Goal: Navigation & Orientation: Find specific page/section

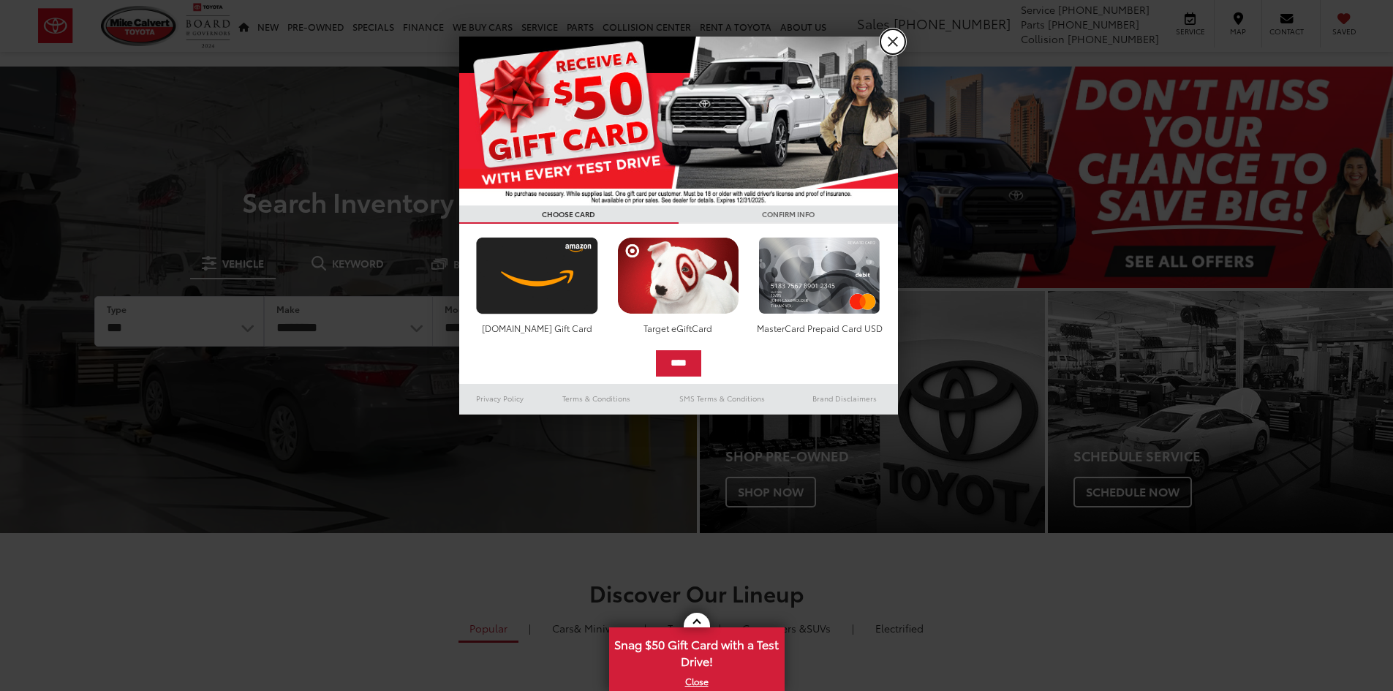
click at [891, 41] on link "X" at bounding box center [892, 41] width 25 height 25
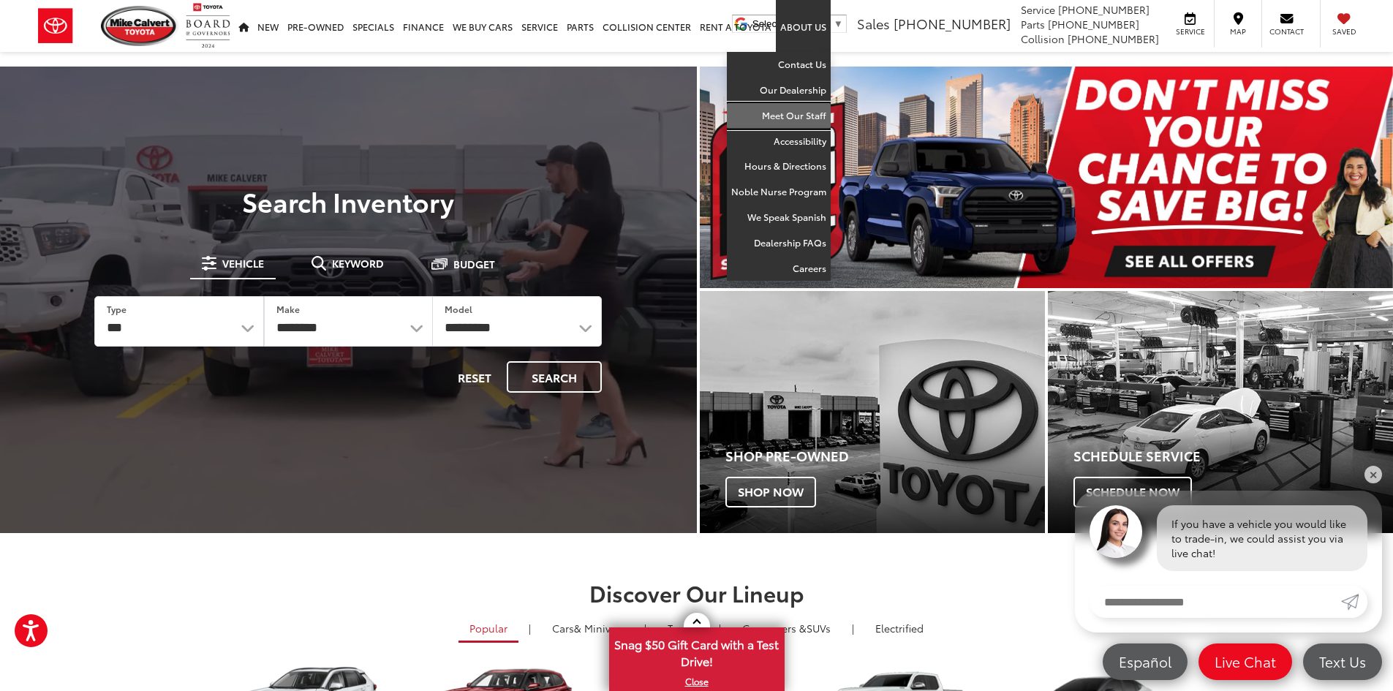
click at [788, 110] on link "Meet Our Staff" at bounding box center [779, 116] width 104 height 26
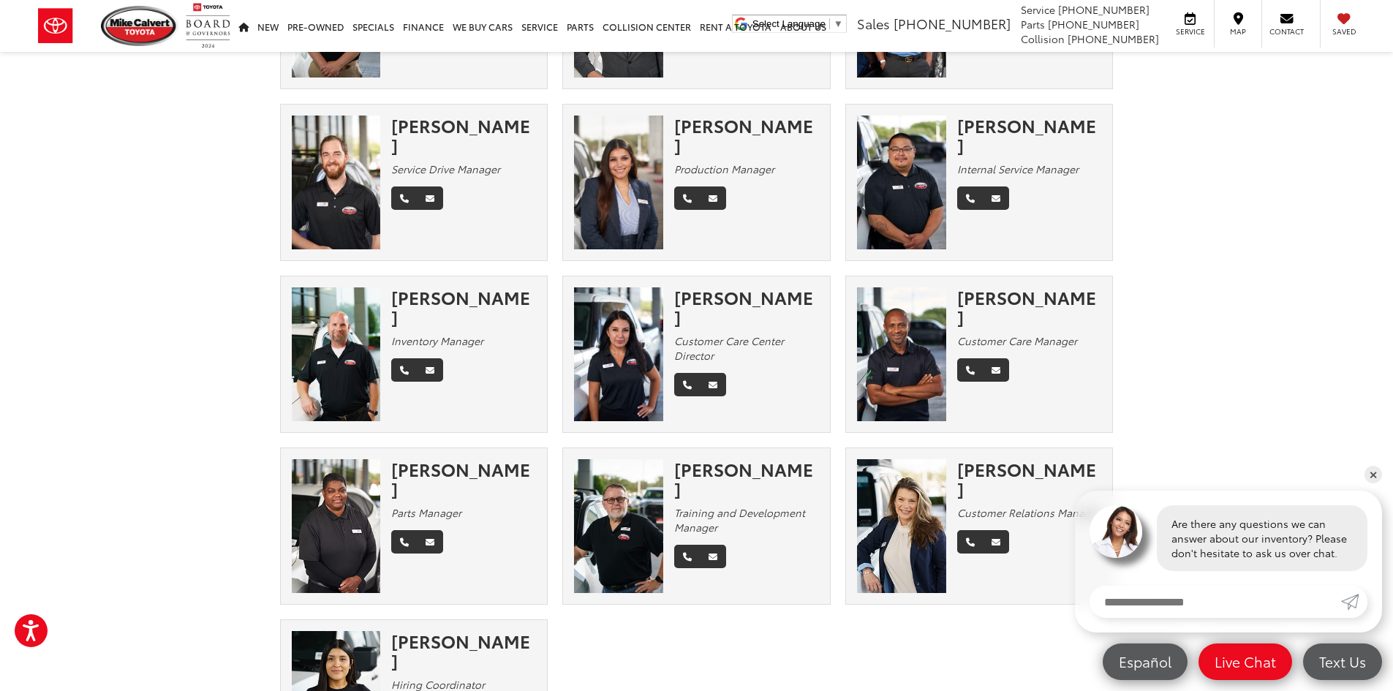
scroll to position [1156, 0]
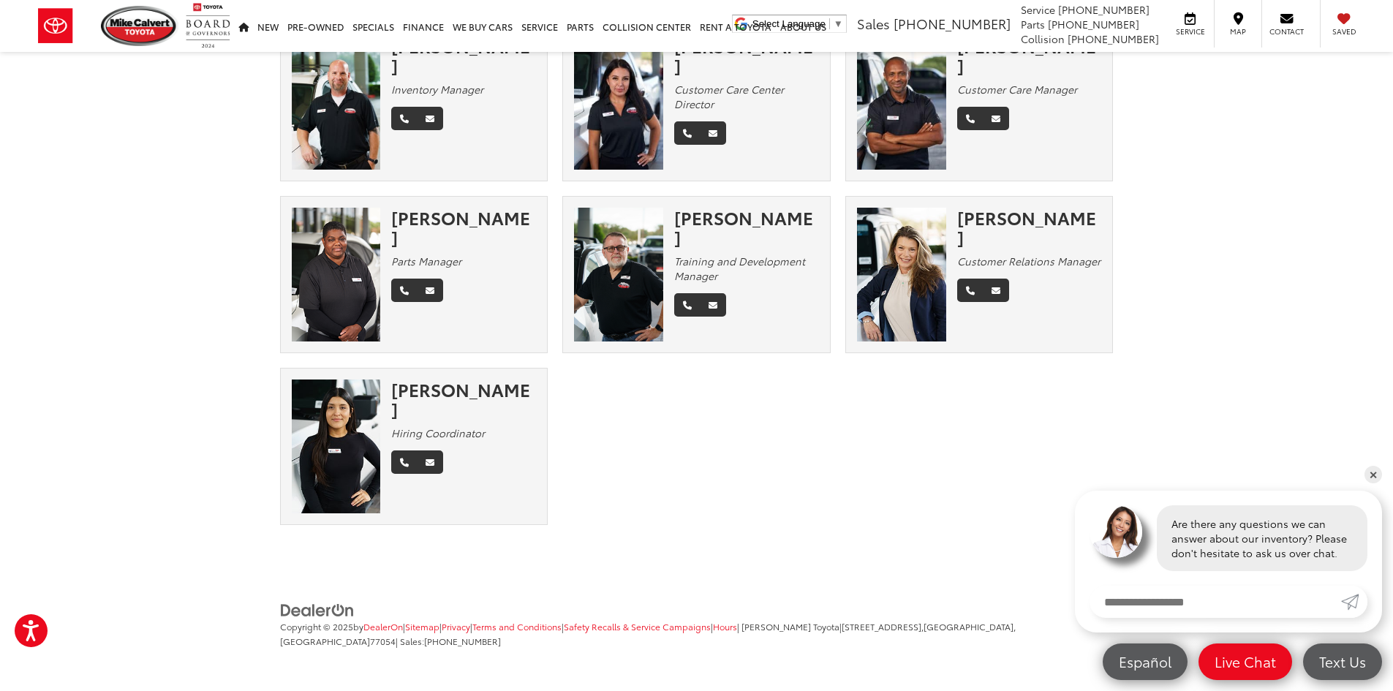
click at [366, 244] on img at bounding box center [336, 275] width 89 height 134
click at [363, 245] on img at bounding box center [336, 275] width 89 height 134
click at [357, 254] on img at bounding box center [336, 275] width 89 height 134
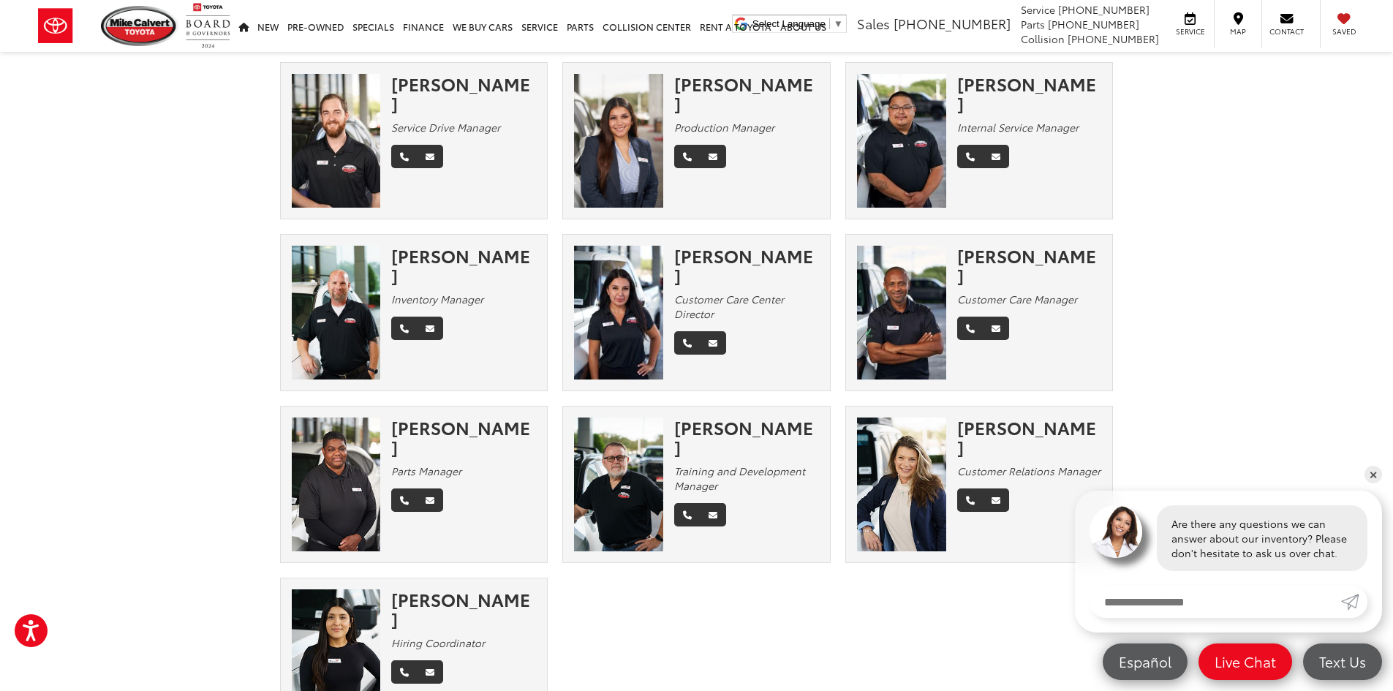
scroll to position [717, 0]
